Goal: Transaction & Acquisition: Obtain resource

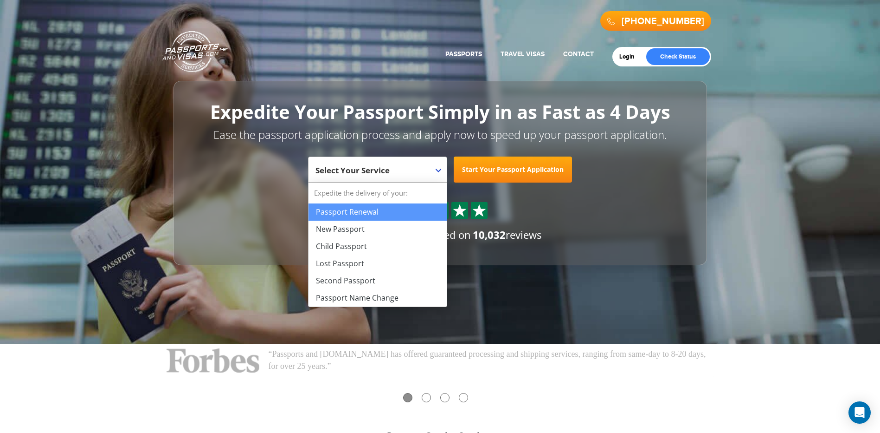
click at [440, 168] on span at bounding box center [442, 163] width 9 height 12
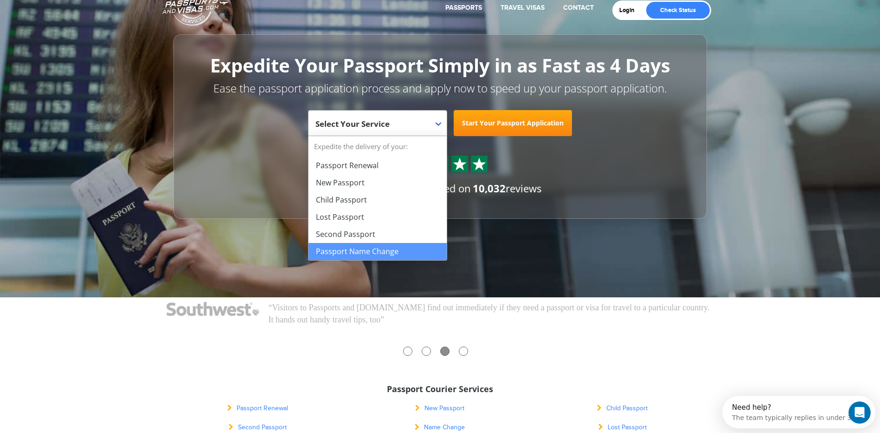
click at [544, 235] on div "[PHONE_NUMBER] Passports & [DOMAIN_NAME] Get Passport Get Visa Login Check Stat…" at bounding box center [440, 125] width 880 height 343
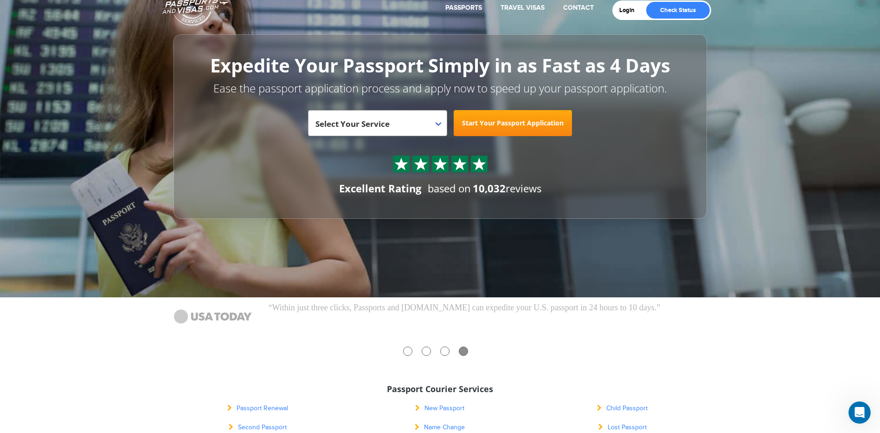
click at [441, 123] on b at bounding box center [439, 124] width 6 height 4
click at [646, 217] on div "**********" at bounding box center [441, 126] width 534 height 184
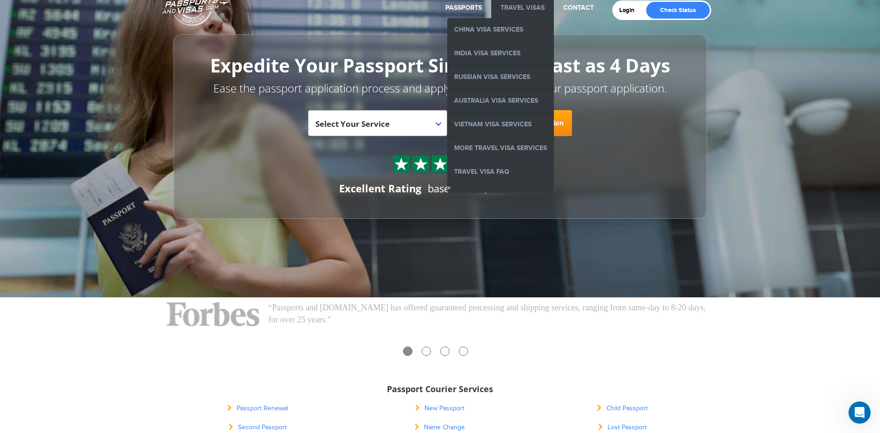
click at [518, 5] on link "Travel Visas" at bounding box center [523, 8] width 44 height 8
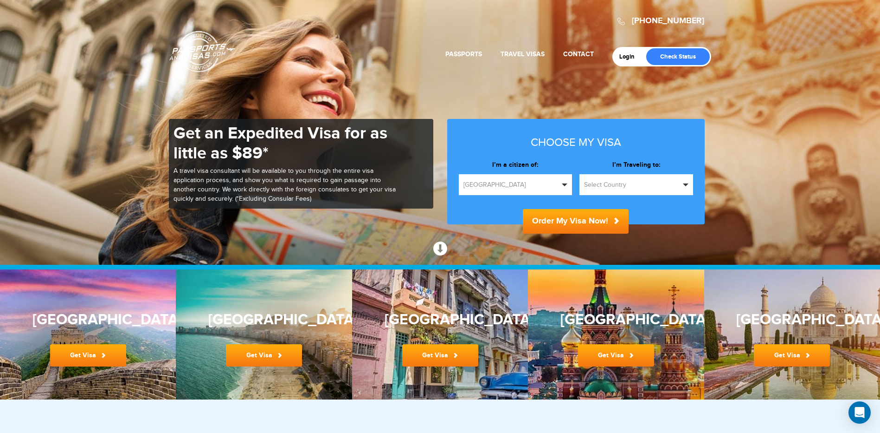
click at [565, 184] on span "button" at bounding box center [565, 184] width 6 height 3
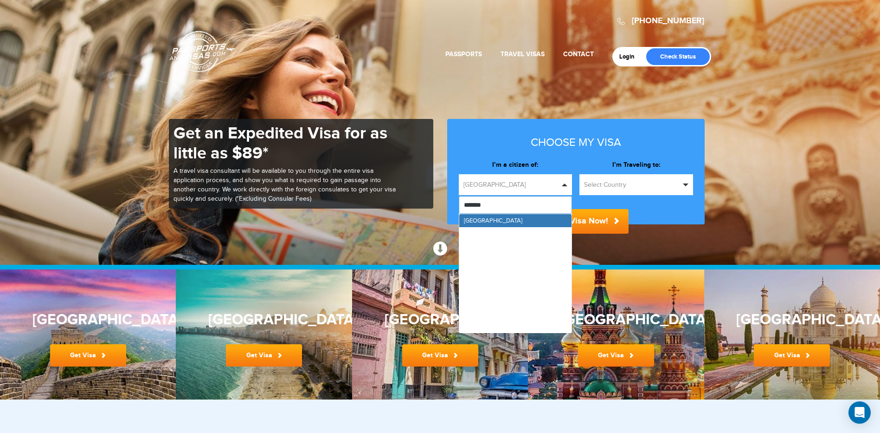
type input "********"
click at [518, 220] on link "Singapore" at bounding box center [516, 220] width 113 height 13
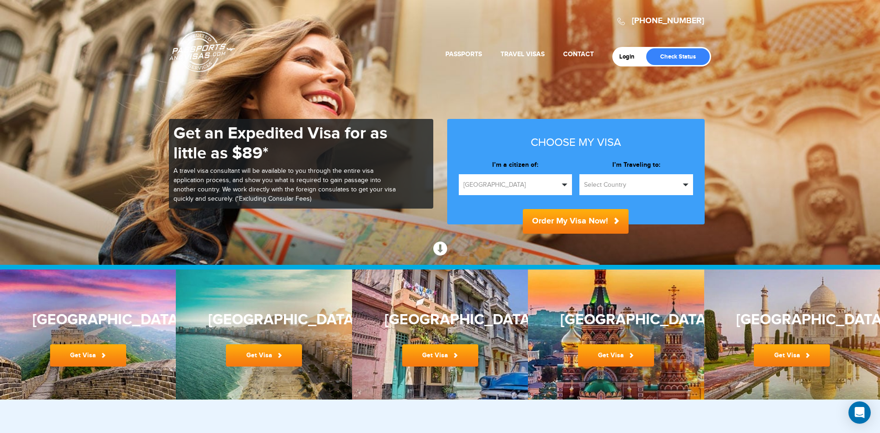
click at [683, 182] on button "Select Country" at bounding box center [637, 184] width 114 height 21
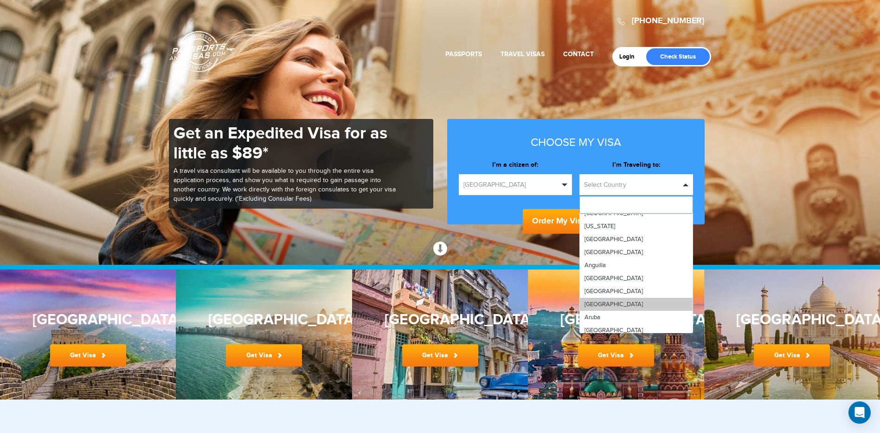
scroll to position [93, 0]
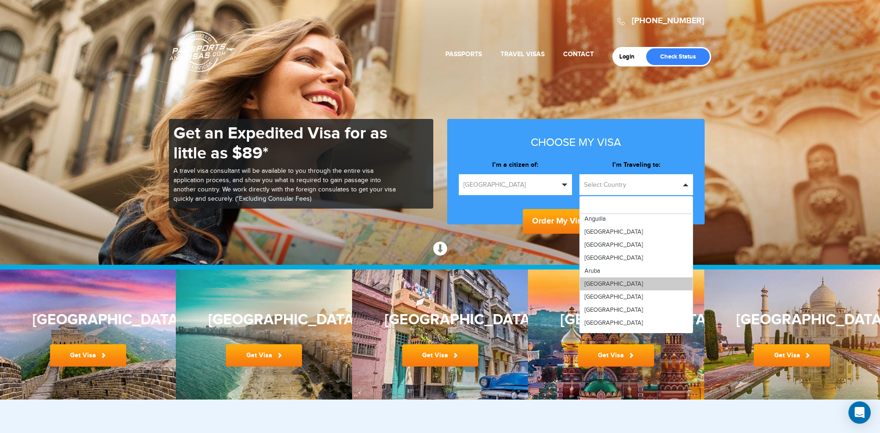
click at [628, 283] on link "Australia" at bounding box center [636, 283] width 113 height 13
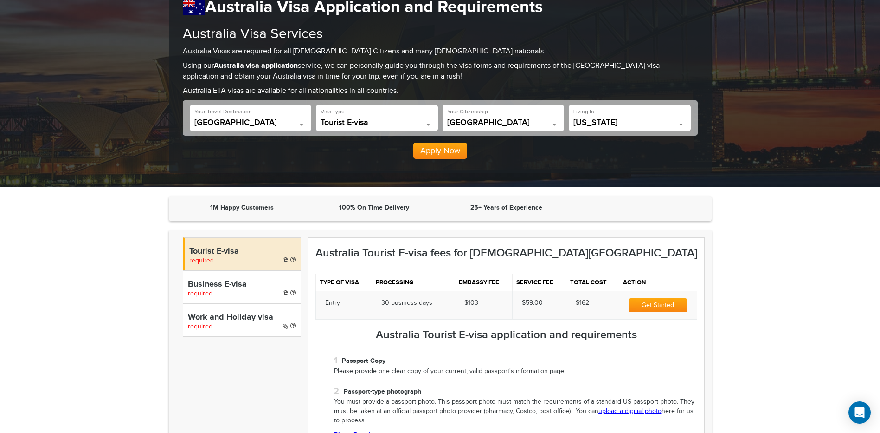
scroll to position [139, 0]
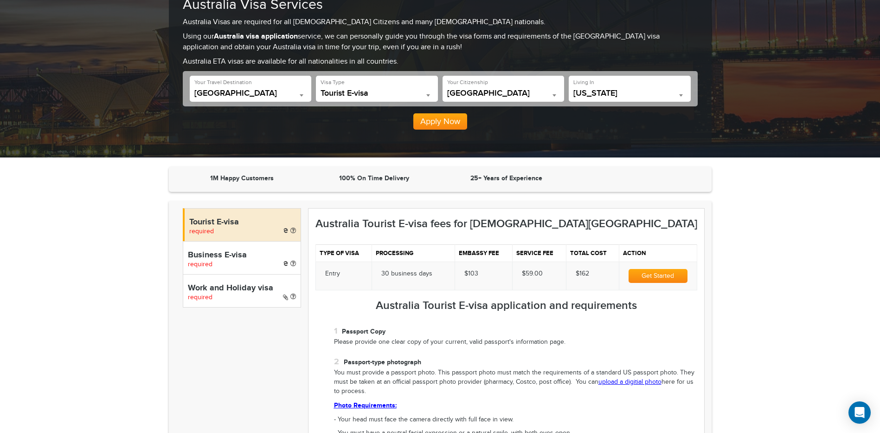
click at [216, 222] on h4 "Tourist E-visa" at bounding box center [242, 222] width 107 height 9
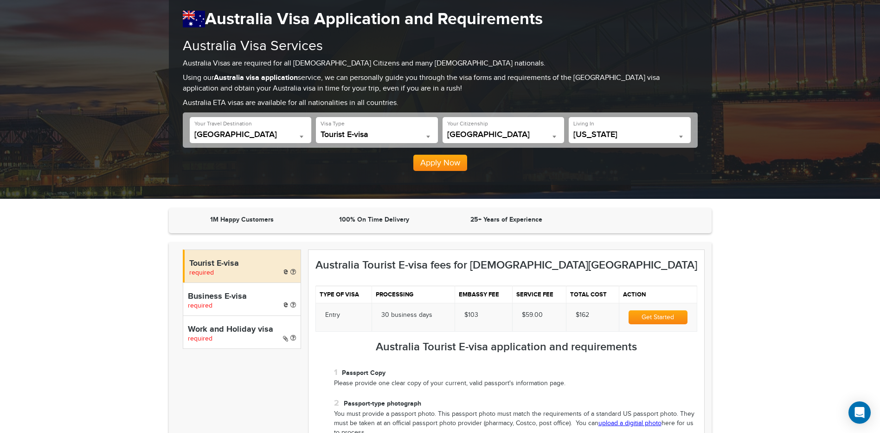
scroll to position [93, 0]
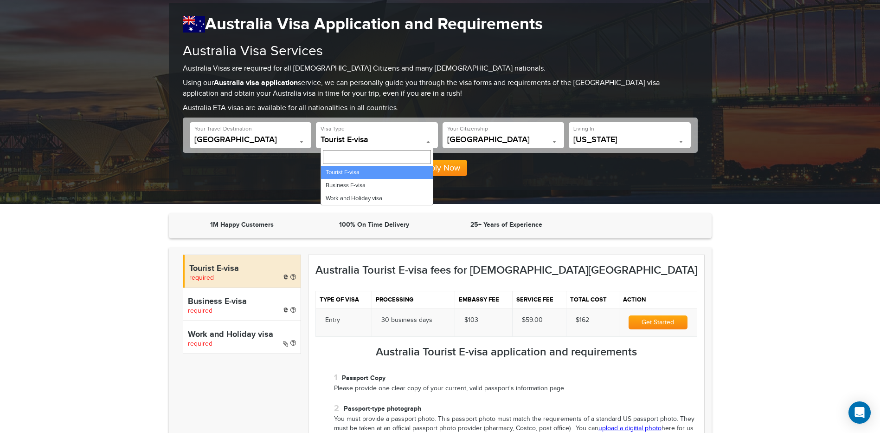
click at [429, 139] on span at bounding box center [428, 142] width 9 height 12
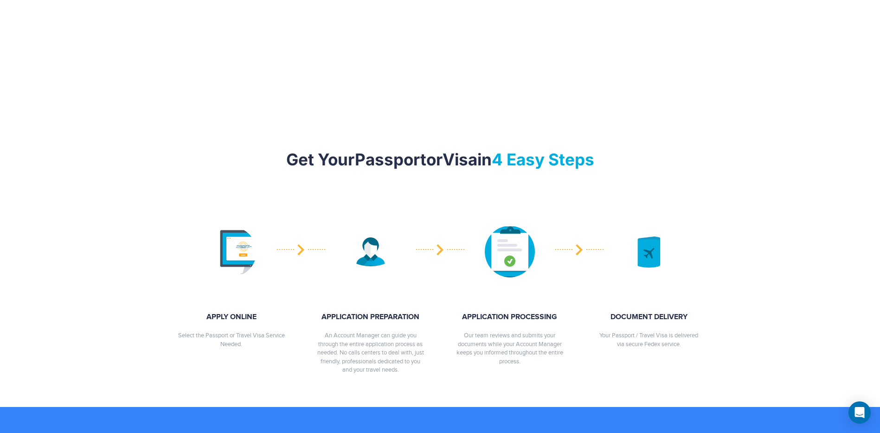
scroll to position [975, 0]
